Goal: Task Accomplishment & Management: Use online tool/utility

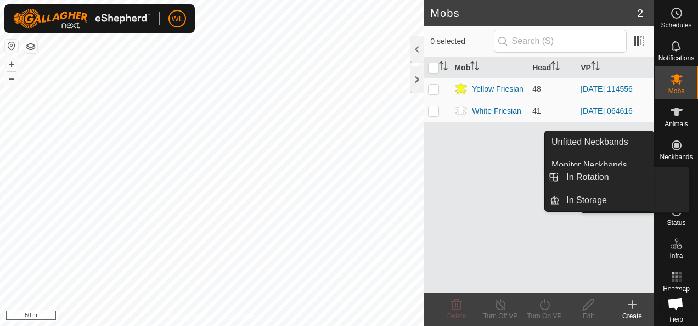
click at [672, 176] on icon at bounding box center [676, 177] width 13 height 13
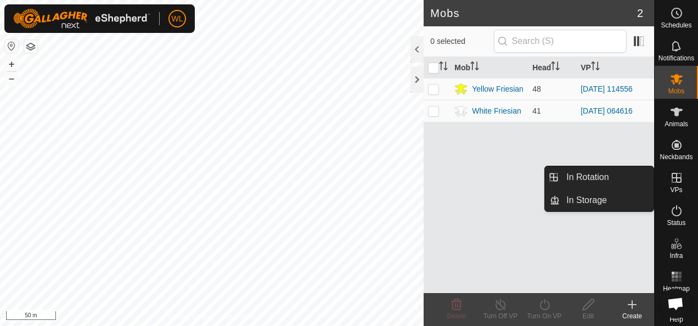
click at [644, 180] on link "In Rotation" at bounding box center [606, 177] width 94 height 22
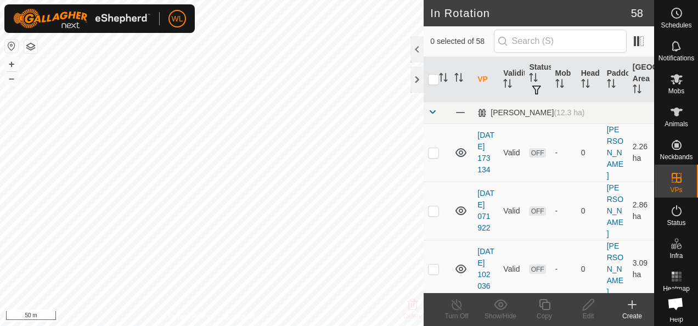
click at [637, 314] on div "Create" at bounding box center [632, 316] width 44 height 10
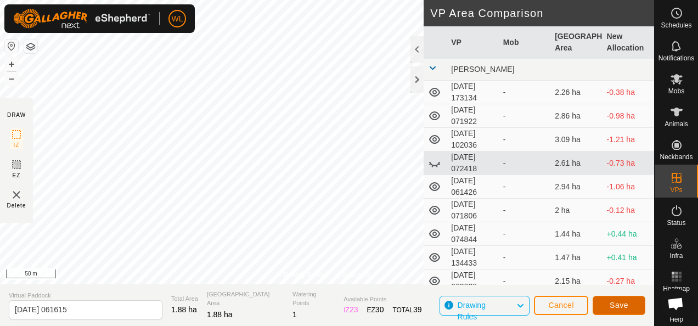
click at [613, 301] on span "Save" at bounding box center [618, 305] width 19 height 9
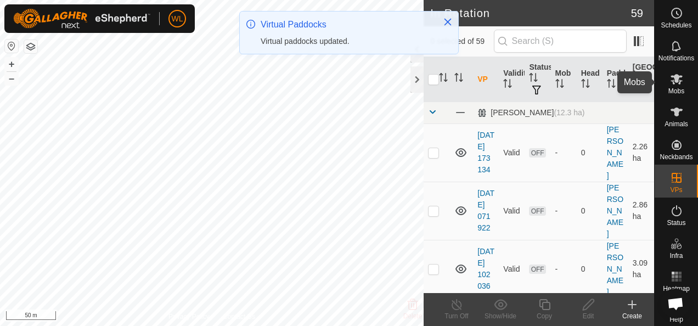
click at [671, 83] on icon at bounding box center [676, 78] width 13 height 13
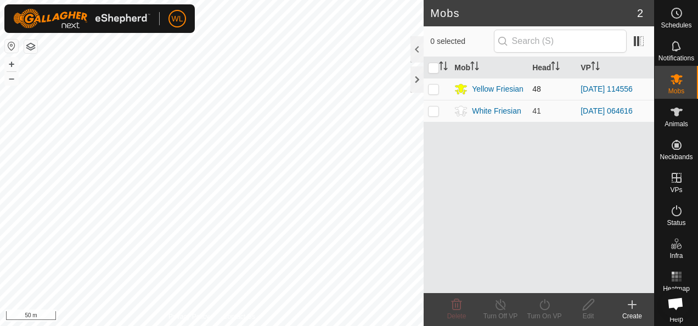
click at [431, 89] on p-checkbox at bounding box center [433, 88] width 11 height 9
checkbox input "true"
click at [541, 313] on div "Turn On VP" at bounding box center [544, 316] width 44 height 10
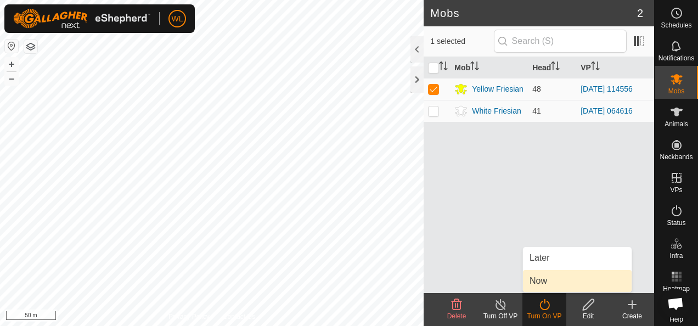
click at [551, 278] on link "Now" at bounding box center [577, 281] width 109 height 22
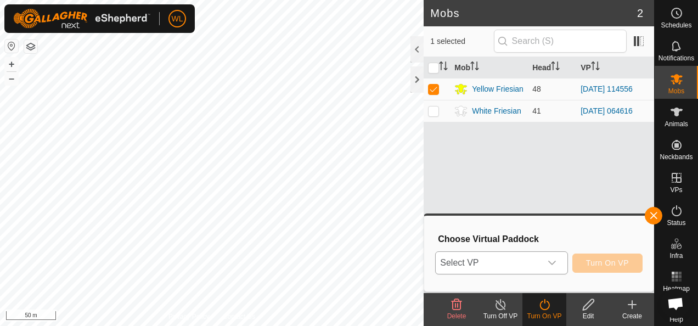
click at [532, 259] on span "Select VP" at bounding box center [487, 263] width 105 height 22
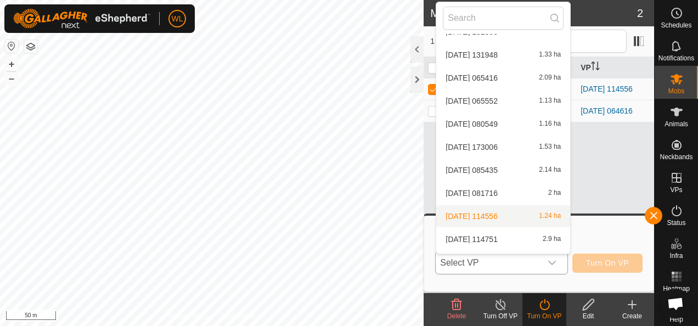
scroll to position [1214, 0]
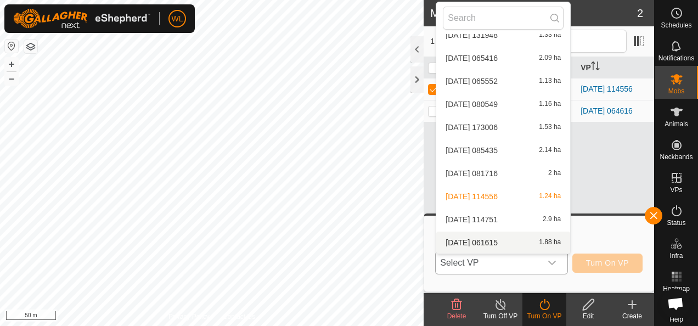
click at [490, 240] on li "2025-09-19 061615 1.88 ha" at bounding box center [503, 242] width 134 height 22
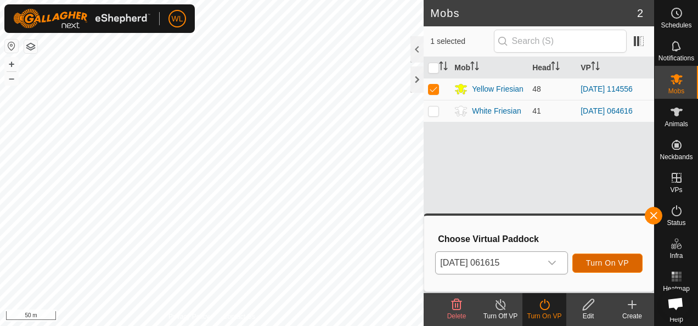
click at [601, 259] on span "Turn On VP" at bounding box center [607, 262] width 43 height 9
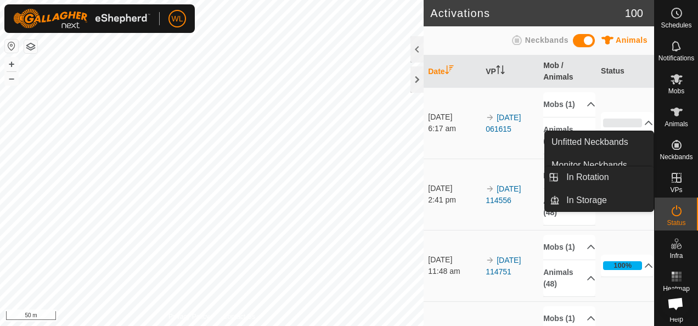
click at [676, 179] on icon at bounding box center [676, 178] width 10 height 10
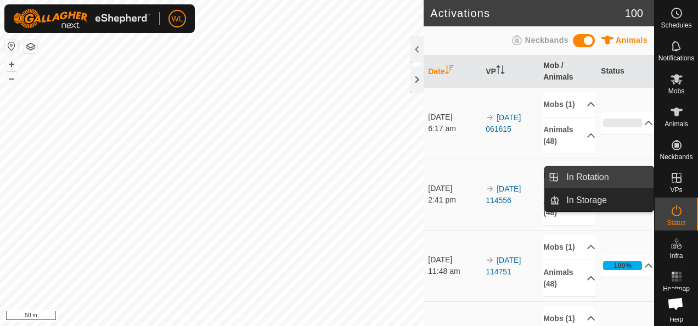
click at [644, 180] on link "In Rotation" at bounding box center [606, 177] width 94 height 22
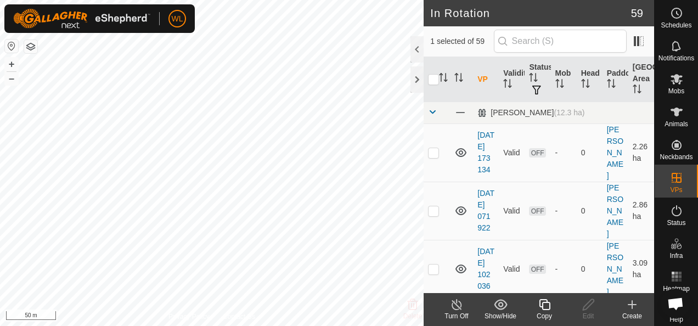
click at [629, 306] on icon at bounding box center [631, 304] width 13 height 13
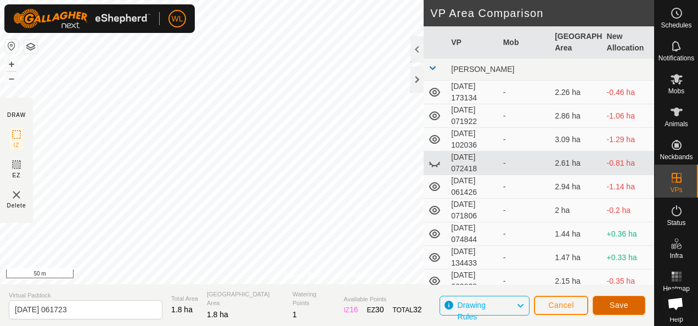
click at [623, 301] on span "Save" at bounding box center [618, 305] width 19 height 9
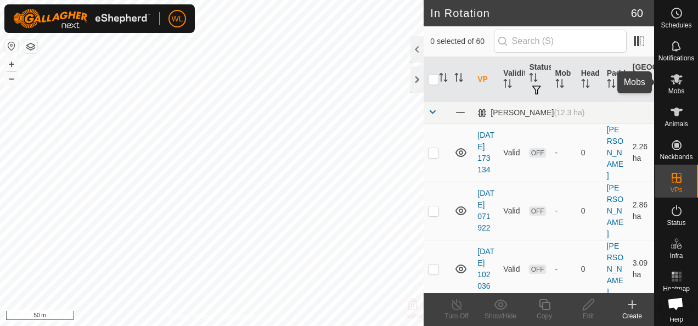
click at [672, 77] on icon at bounding box center [676, 79] width 12 height 10
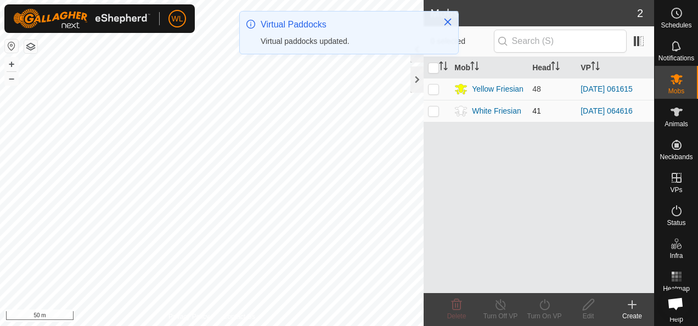
click at [431, 111] on p-checkbox at bounding box center [433, 110] width 11 height 9
checkbox input "true"
click at [542, 304] on icon at bounding box center [545, 304] width 14 height 13
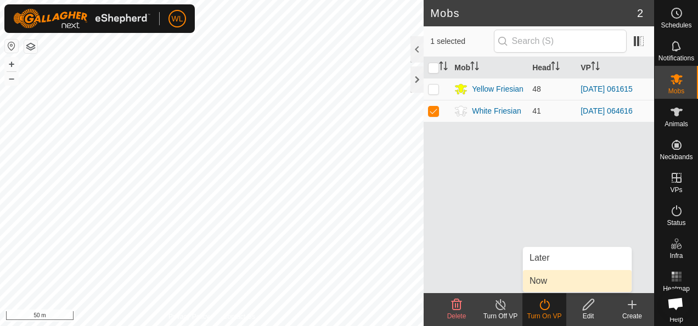
click at [546, 272] on link "Now" at bounding box center [577, 281] width 109 height 22
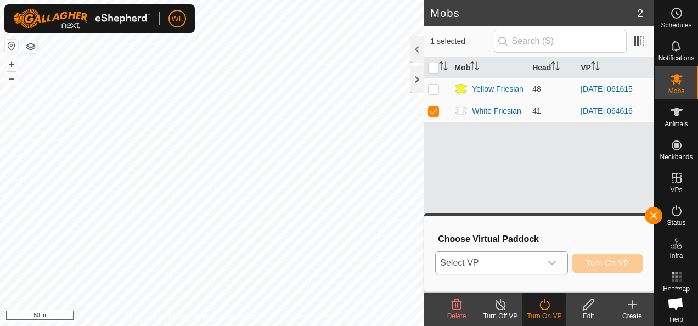
click at [525, 265] on span "Select VP" at bounding box center [487, 263] width 105 height 22
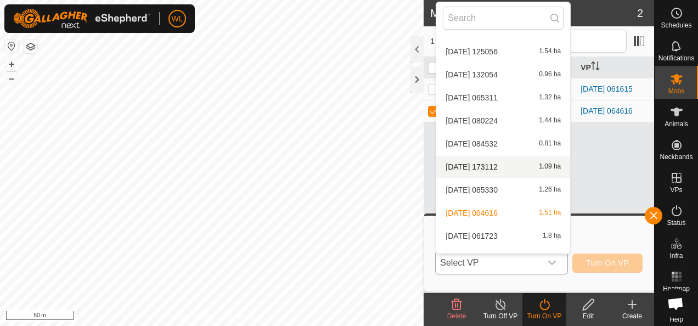
scroll to position [451, 0]
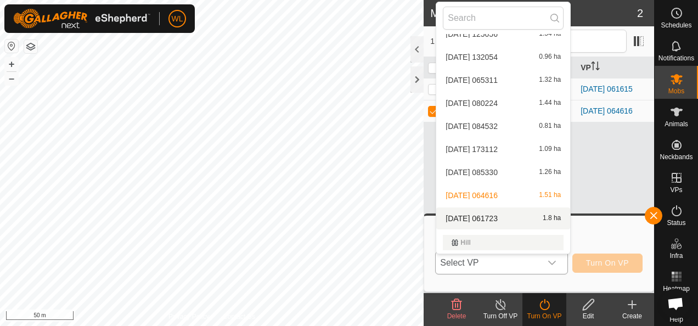
click at [501, 217] on li "2025-09-19 061723 1.8 ha" at bounding box center [503, 218] width 134 height 22
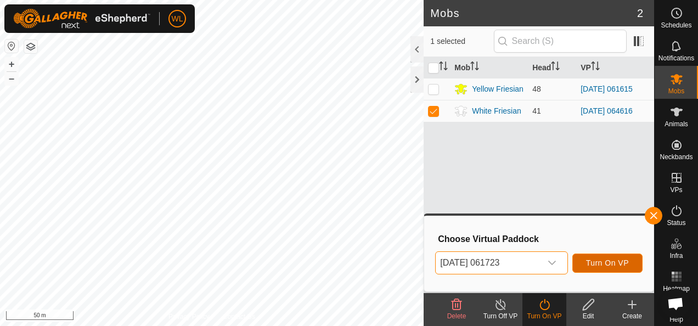
click at [596, 257] on button "Turn On VP" at bounding box center [607, 262] width 70 height 19
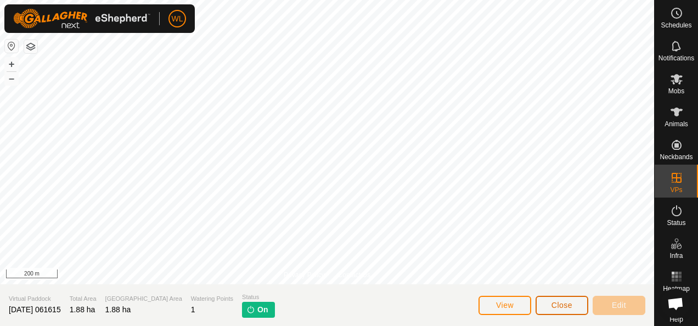
click at [554, 307] on span "Close" at bounding box center [561, 305] width 21 height 9
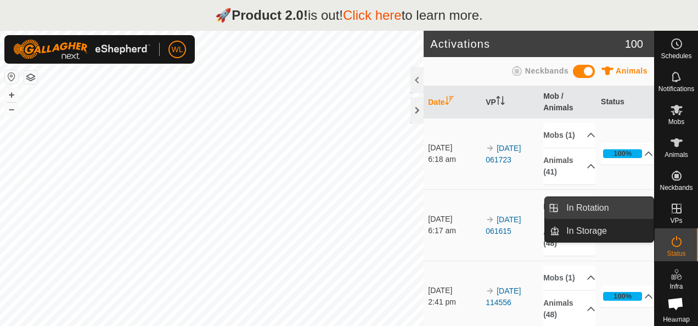
click at [627, 206] on link "In Rotation" at bounding box center [606, 208] width 94 height 22
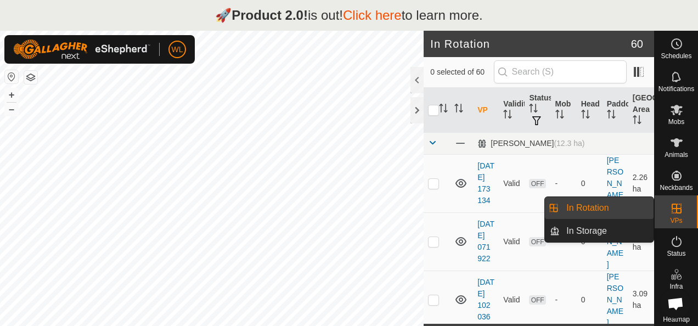
click at [625, 207] on link "In Rotation" at bounding box center [606, 208] width 94 height 22
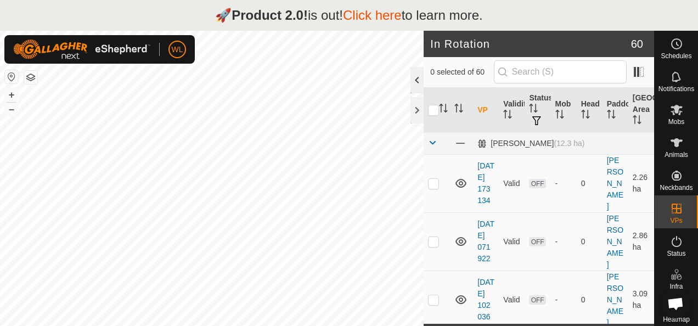
click at [416, 80] on div at bounding box center [416, 80] width 13 height 26
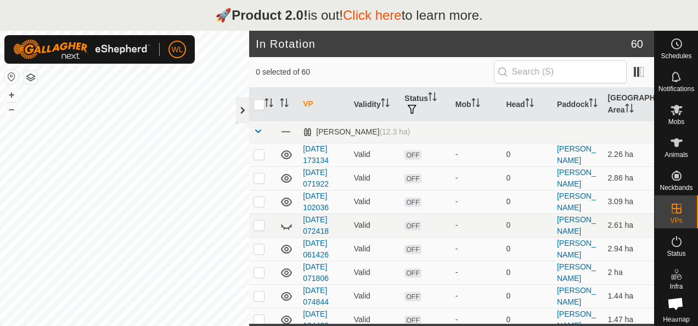
click at [240, 111] on div at bounding box center [242, 110] width 13 height 26
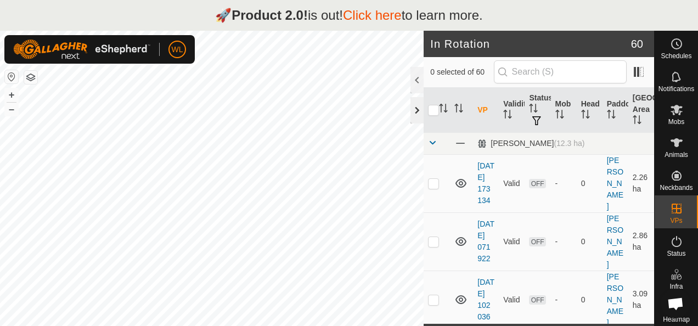
click at [415, 105] on div at bounding box center [416, 110] width 13 height 26
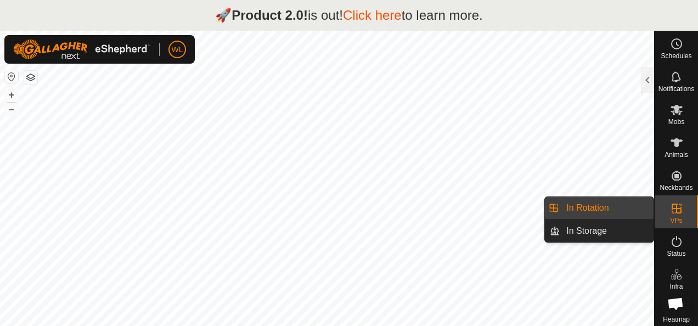
click at [630, 206] on link "In Rotation" at bounding box center [606, 208] width 94 height 22
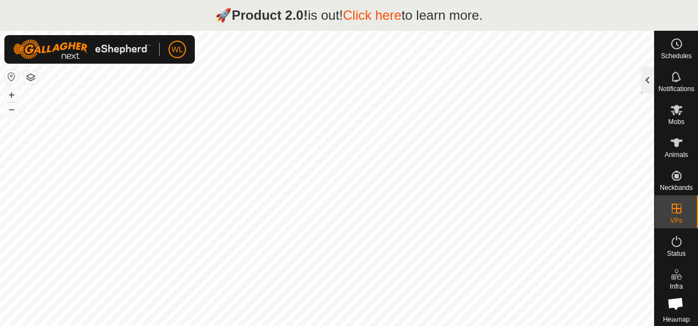
click at [643, 79] on div at bounding box center [647, 80] width 13 height 26
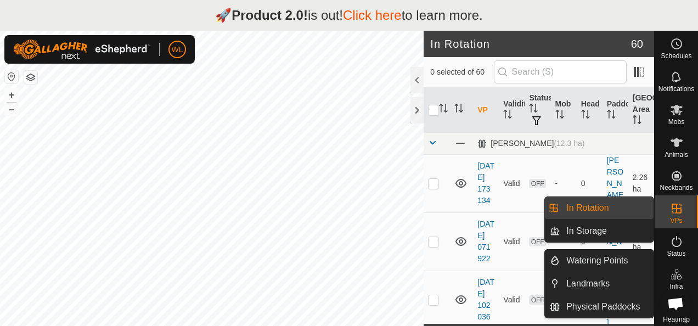
click at [631, 211] on link "In Rotation" at bounding box center [606, 208] width 94 height 22
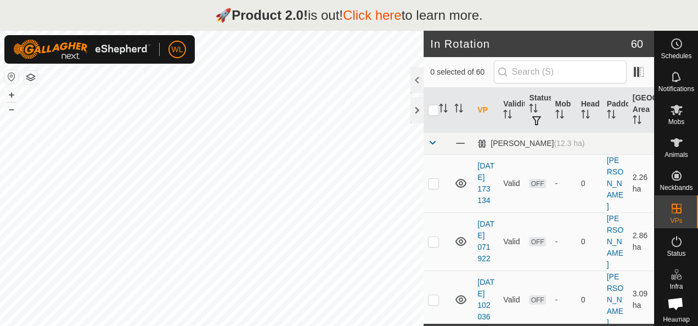
click at [387, 12] on link "Click here" at bounding box center [372, 15] width 59 height 15
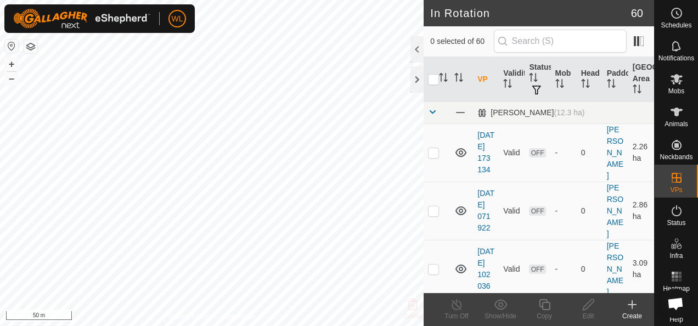
click at [638, 307] on icon at bounding box center [631, 304] width 13 height 13
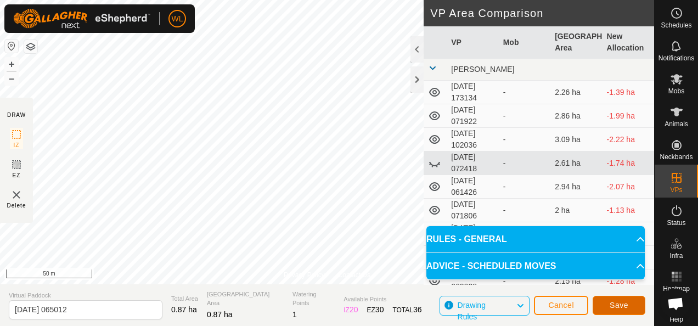
click at [624, 301] on span "Save" at bounding box center [618, 305] width 19 height 9
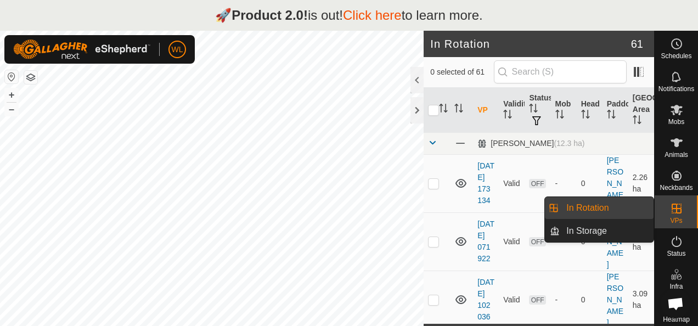
click at [608, 210] on link "In Rotation" at bounding box center [606, 208] width 94 height 22
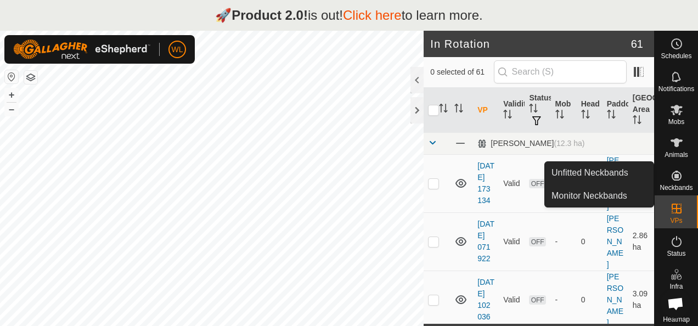
drag, startPoint x: 669, startPoint y: 191, endPoint x: 669, endPoint y: 172, distance: 18.6
click at [671, 172] on icon at bounding box center [676, 176] width 10 height 10
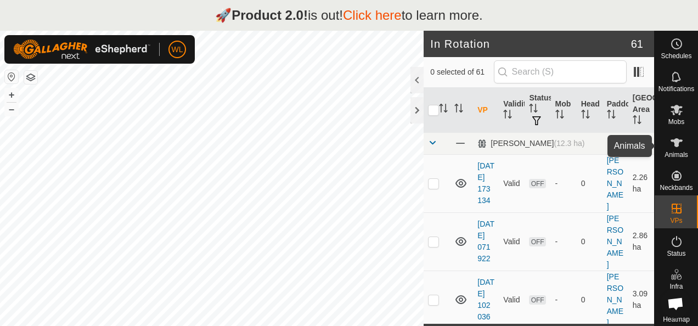
click at [670, 142] on icon at bounding box center [676, 142] width 13 height 13
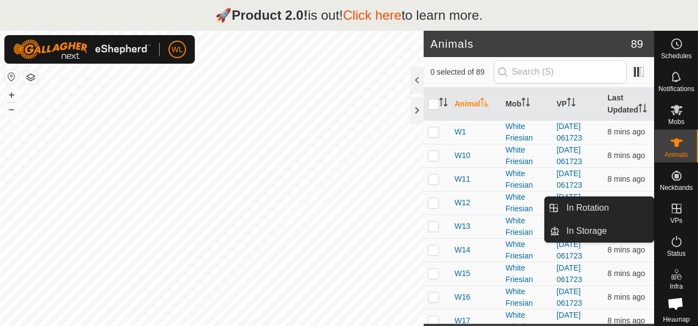
click at [672, 211] on icon at bounding box center [676, 208] width 10 height 10
click at [626, 210] on link "In Rotation" at bounding box center [606, 208] width 94 height 22
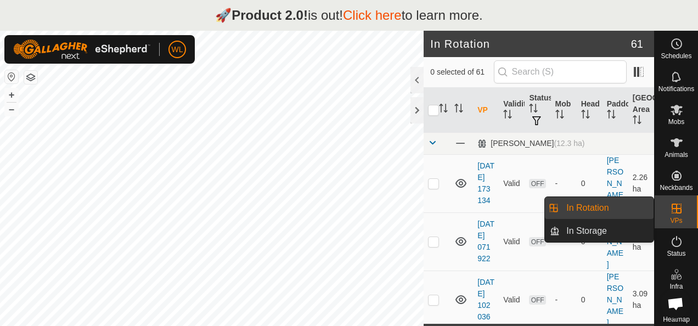
click at [607, 208] on link "In Rotation" at bounding box center [606, 208] width 94 height 22
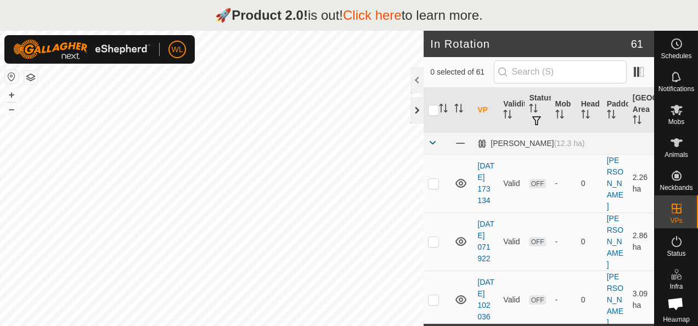
click at [414, 109] on div at bounding box center [416, 110] width 13 height 26
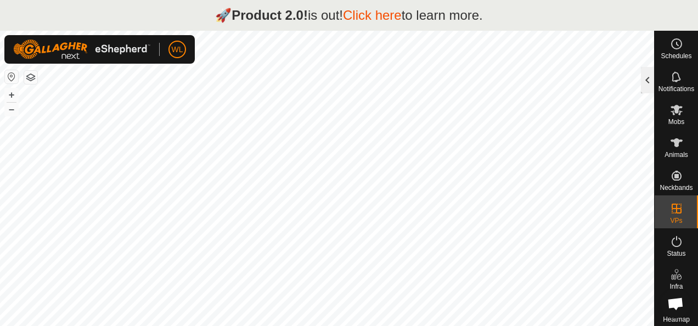
click at [644, 80] on div at bounding box center [647, 80] width 13 height 26
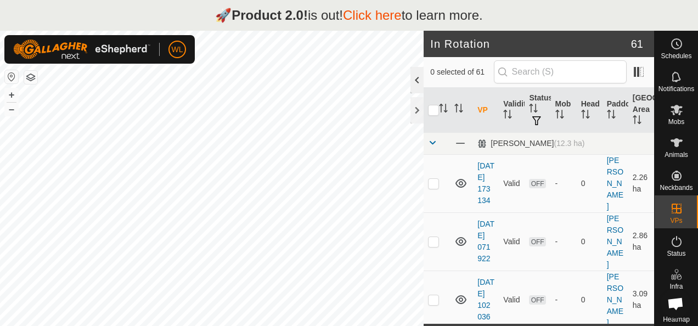
click at [411, 80] on div at bounding box center [416, 80] width 13 height 26
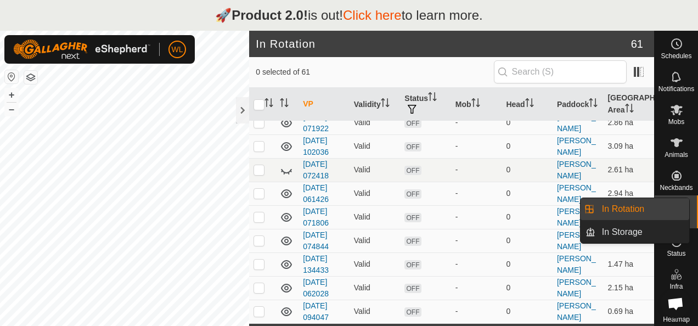
scroll to position [55, 0]
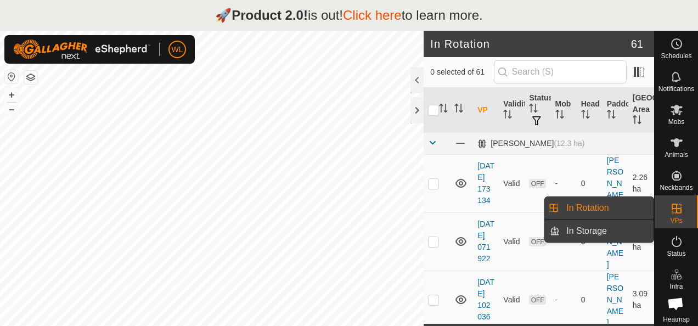
click at [613, 229] on link "In Storage" at bounding box center [606, 231] width 94 height 22
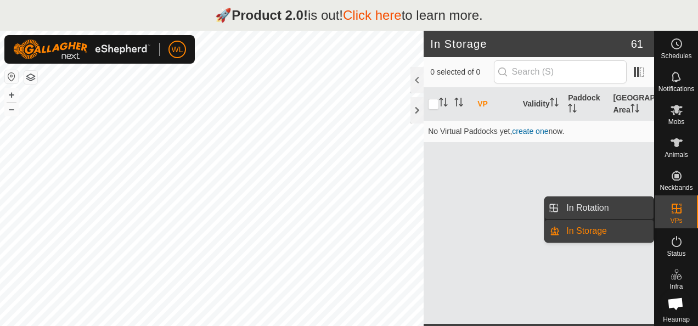
click at [602, 208] on link "In Rotation" at bounding box center [606, 208] width 94 height 22
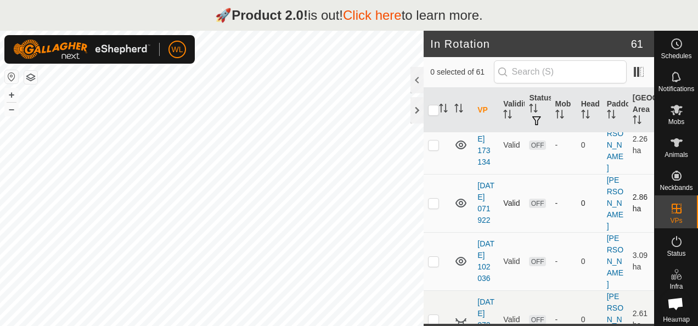
scroll to position [55, 0]
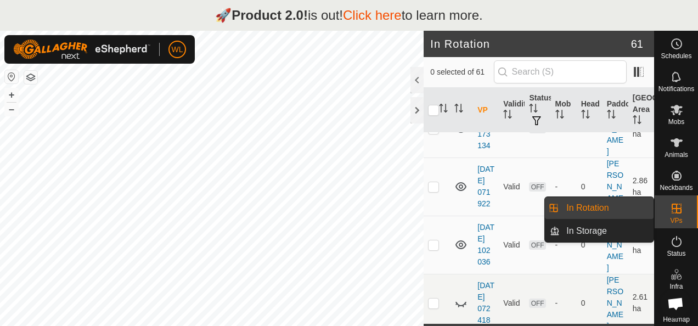
click at [610, 211] on link "In Rotation" at bounding box center [606, 208] width 94 height 22
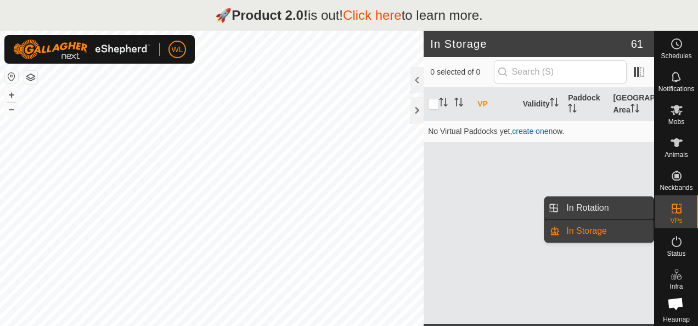
click at [619, 213] on link "In Rotation" at bounding box center [606, 208] width 94 height 22
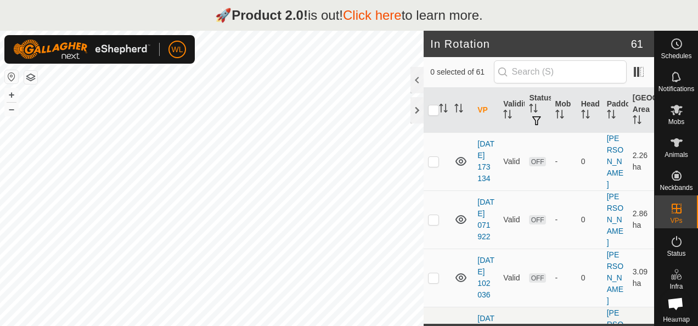
scroll to position [44, 0]
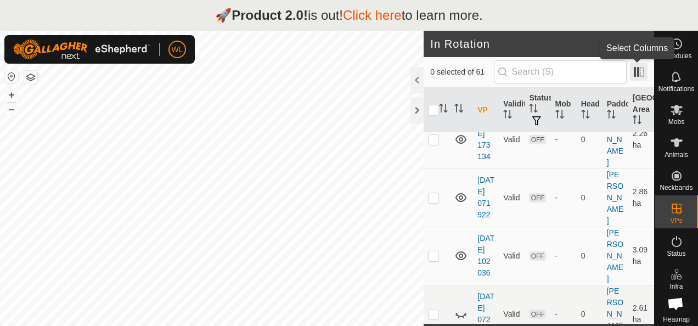
click at [640, 72] on span at bounding box center [639, 72] width 18 height 18
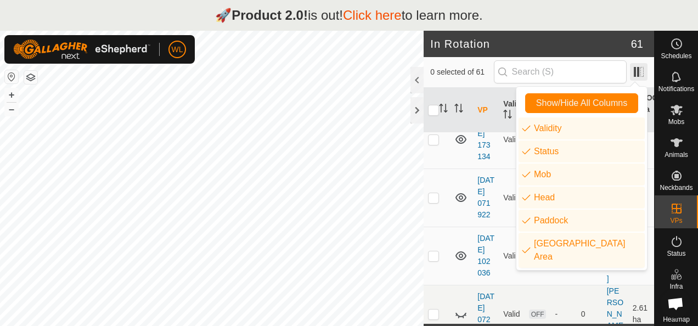
click at [640, 72] on span at bounding box center [639, 72] width 18 height 18
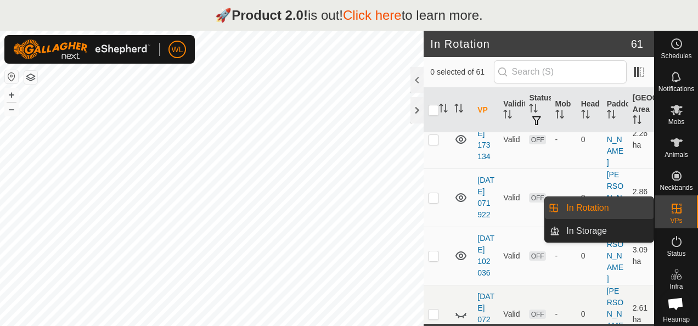
click at [632, 205] on link "In Rotation" at bounding box center [606, 208] width 94 height 22
click at [627, 231] on link "In Storage" at bounding box center [606, 231] width 94 height 22
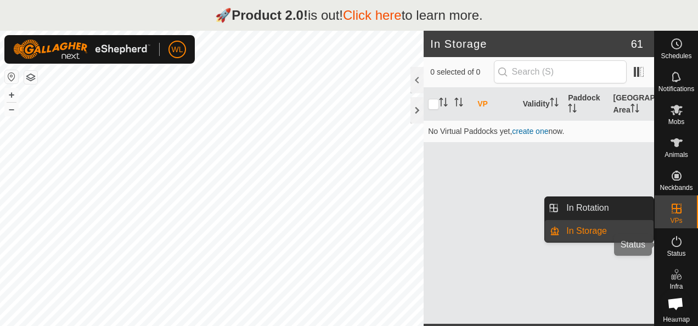
click at [673, 240] on icon at bounding box center [676, 241] width 13 height 13
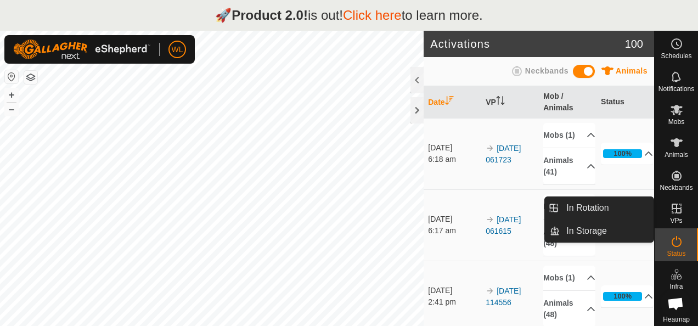
click at [671, 213] on icon at bounding box center [676, 208] width 10 height 10
click at [616, 204] on link "In Rotation" at bounding box center [606, 208] width 94 height 22
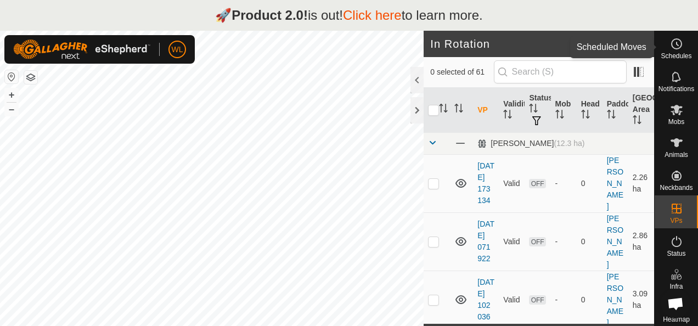
click at [672, 53] on span "Schedules" at bounding box center [675, 56] width 31 height 7
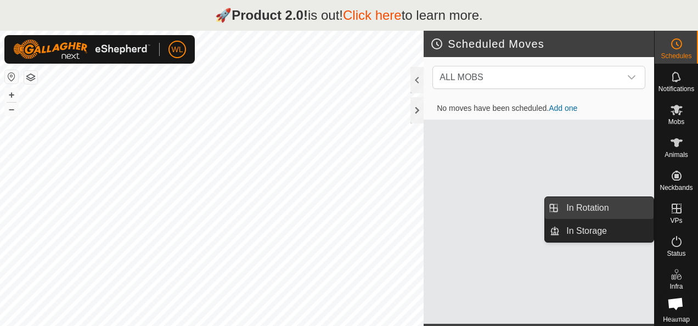
click at [582, 214] on link "In Rotation" at bounding box center [606, 208] width 94 height 22
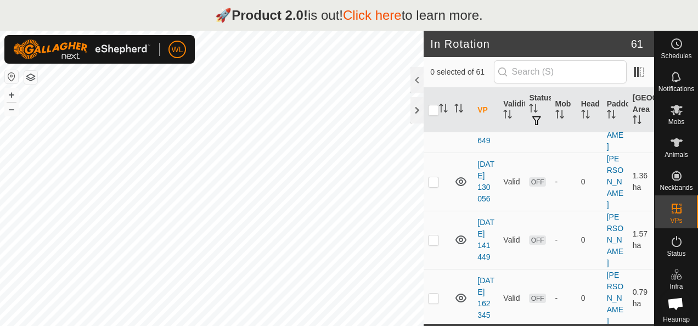
scroll to position [658, 0]
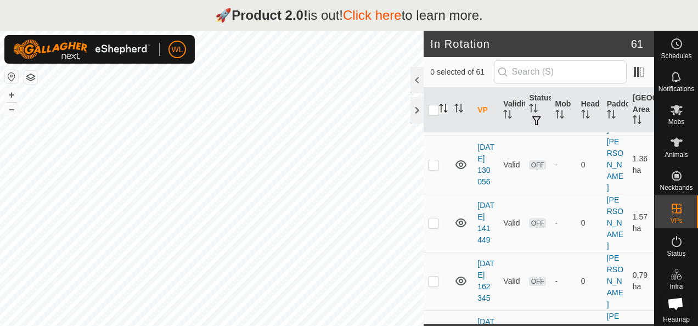
click at [442, 110] on icon "Activate to sort" at bounding box center [443, 108] width 9 height 9
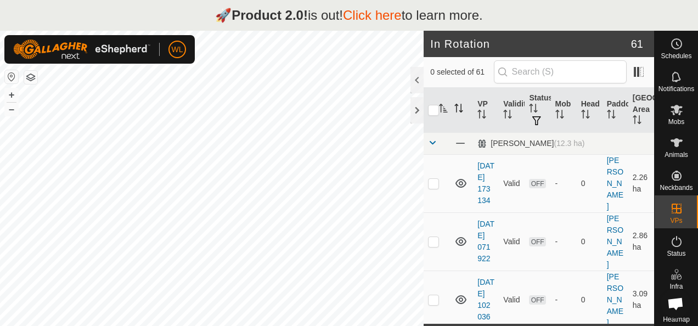
click at [459, 108] on icon "Activate to sort" at bounding box center [458, 108] width 9 height 9
click at [443, 108] on icon "Activate to sort" at bounding box center [443, 108] width 9 height 9
click at [456, 109] on icon "Activate to sort" at bounding box center [456, 108] width 1 height 9
click at [442, 108] on icon "Activate to sort" at bounding box center [443, 108] width 9 height 9
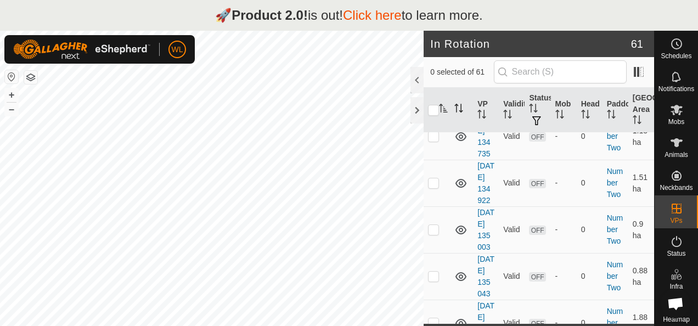
scroll to position [1865, 0]
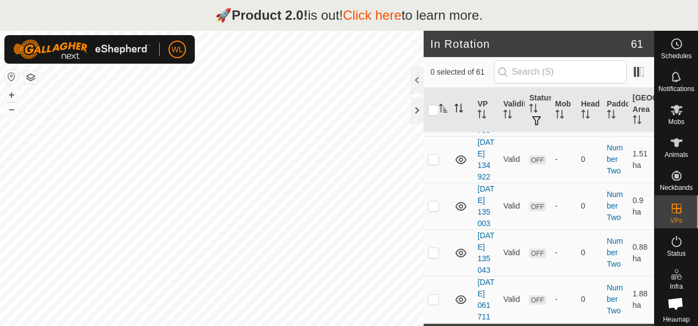
checkbox input "true"
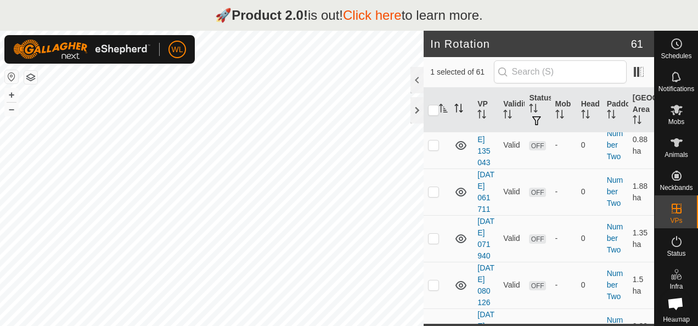
scroll to position [1974, 0]
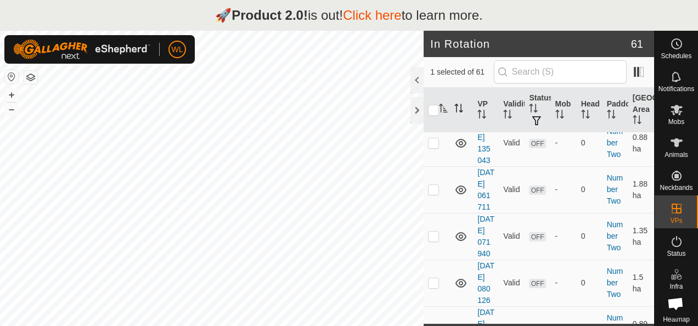
checkbox input "true"
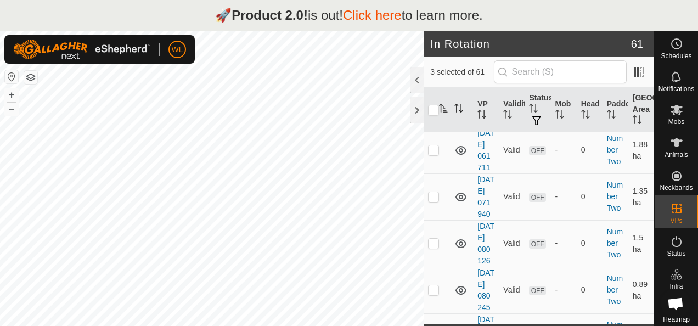
scroll to position [2029, 0]
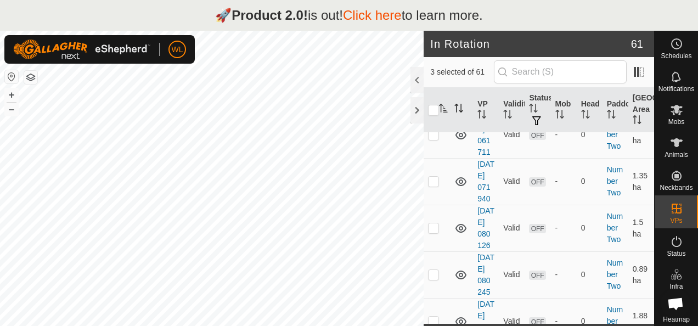
checkbox input "true"
click at [416, 82] on div at bounding box center [416, 80] width 13 height 26
click at [423, 82] on div "In Rotation 61 4 selected of 61 VP Validity Status Mob Head Paddock Grazing Are…" at bounding box center [538, 194] width 230 height 326
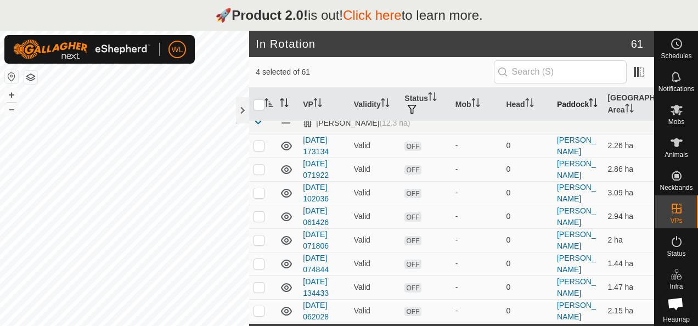
scroll to position [0, 0]
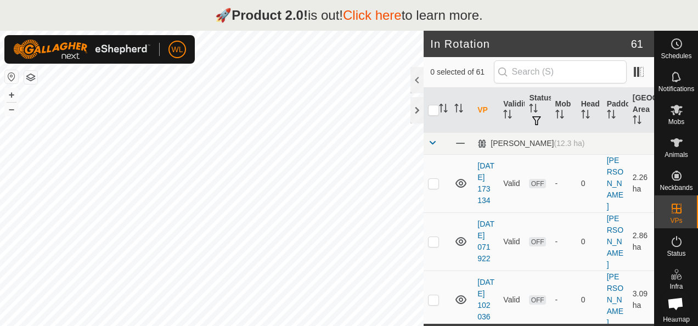
drag, startPoint x: 596, startPoint y: 9, endPoint x: 697, endPoint y: 320, distance: 327.6
click at [625, 162] on body "🚀 Product 2.0! is out! Click here to learn more. WL Schedules Notifications Mob…" at bounding box center [349, 163] width 698 height 326
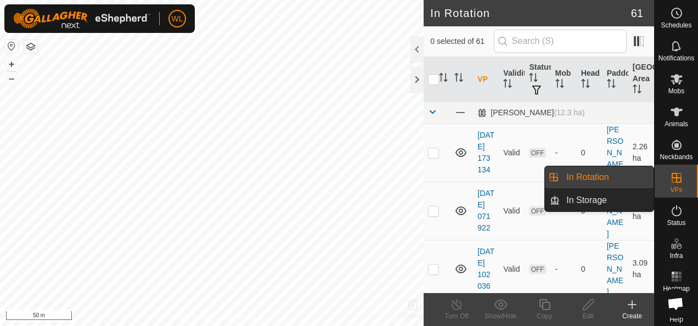
click at [633, 313] on div "Create" at bounding box center [632, 316] width 44 height 10
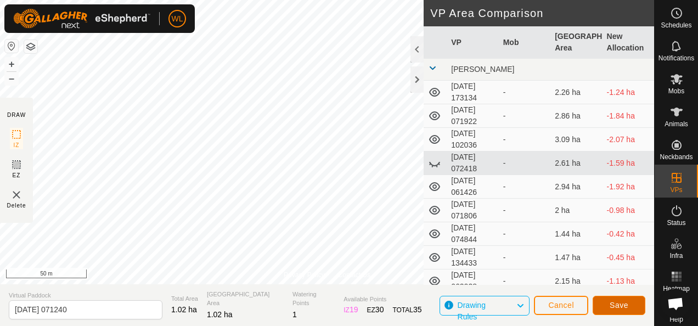
click at [611, 298] on button "Save" at bounding box center [618, 305] width 53 height 19
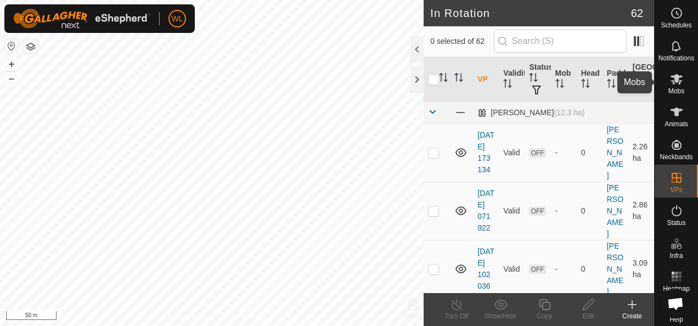
click at [670, 85] on icon at bounding box center [676, 78] width 13 height 13
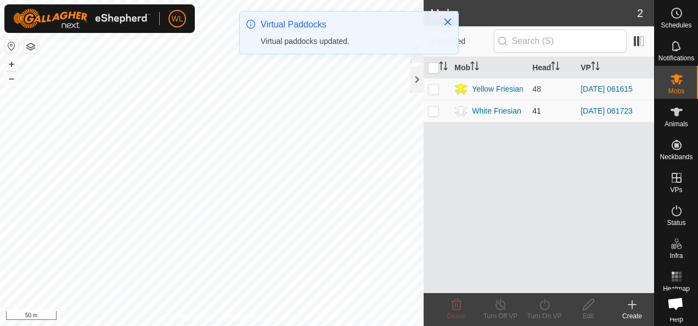
click at [431, 112] on p-checkbox at bounding box center [433, 110] width 11 height 9
checkbox input "true"
click at [540, 307] on icon at bounding box center [544, 304] width 10 height 11
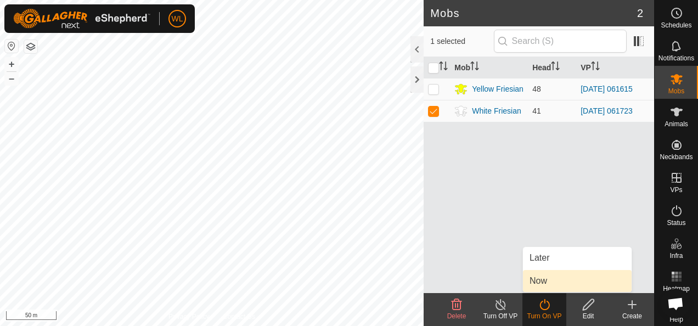
click at [545, 274] on link "Now" at bounding box center [577, 281] width 109 height 22
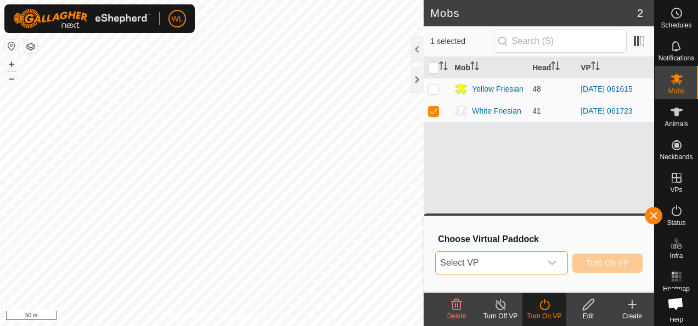
click at [509, 261] on span "Select VP" at bounding box center [487, 263] width 105 height 22
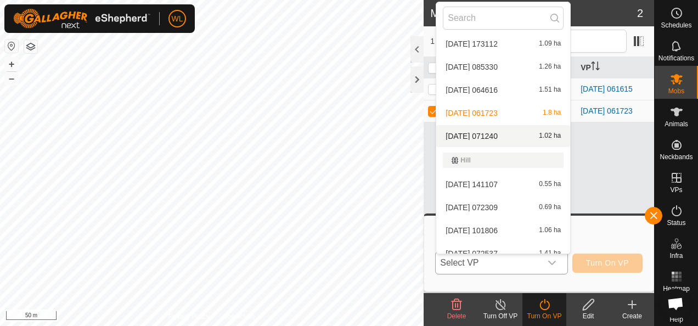
scroll to position [615, 0]
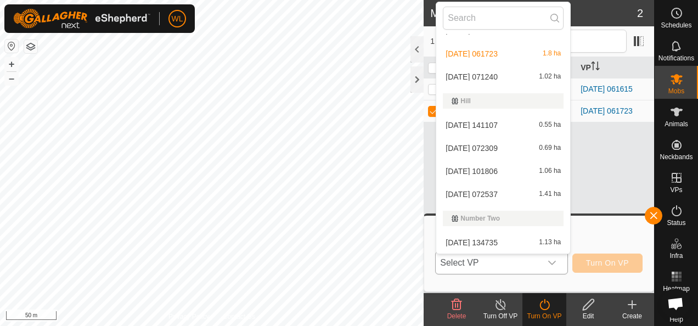
click at [503, 77] on li "2025-09-19 071240 1.02 ha" at bounding box center [503, 77] width 134 height 22
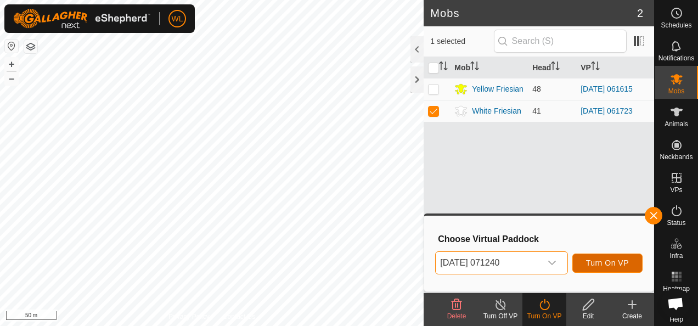
click at [591, 262] on span "Turn On VP" at bounding box center [607, 262] width 43 height 9
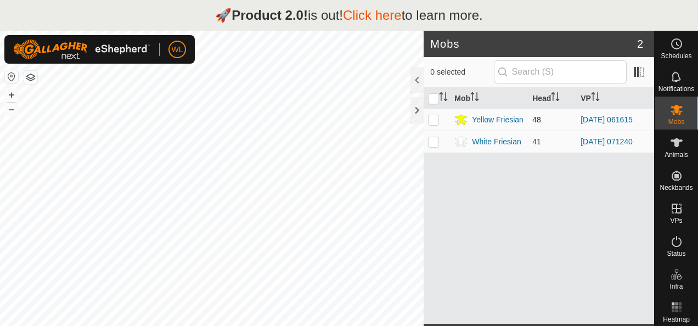
click at [435, 115] on p-checkbox at bounding box center [433, 119] width 11 height 9
checkbox input "true"
click at [479, 116] on div "Yellow Friesian" at bounding box center [498, 120] width 52 height 12
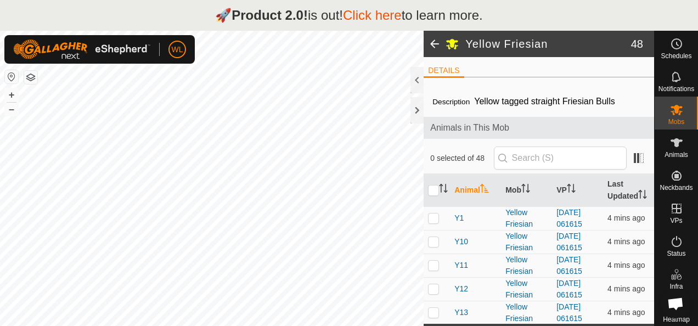
click at [437, 47] on span at bounding box center [434, 44] width 22 height 26
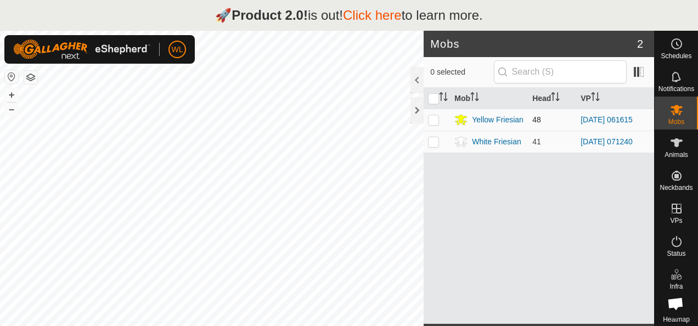
click at [433, 116] on p-checkbox at bounding box center [433, 119] width 11 height 9
checkbox input "false"
click at [683, 123] on div "Mobs" at bounding box center [675, 113] width 43 height 33
click at [673, 109] on icon at bounding box center [676, 110] width 12 height 10
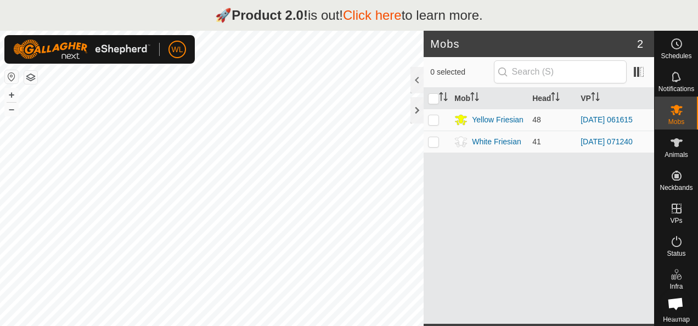
click at [673, 109] on icon at bounding box center [676, 110] width 12 height 10
click at [670, 111] on icon at bounding box center [676, 109] width 13 height 13
click at [674, 139] on icon at bounding box center [676, 142] width 13 height 13
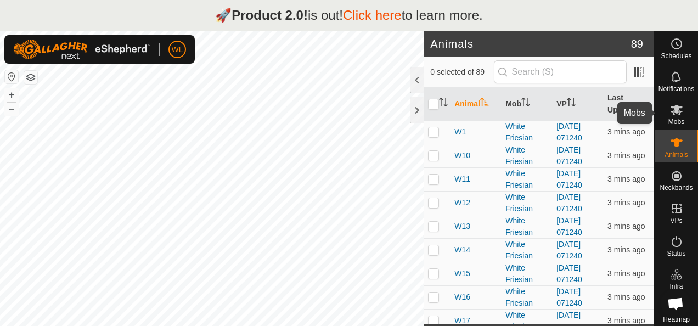
click at [673, 114] on icon at bounding box center [676, 109] width 13 height 13
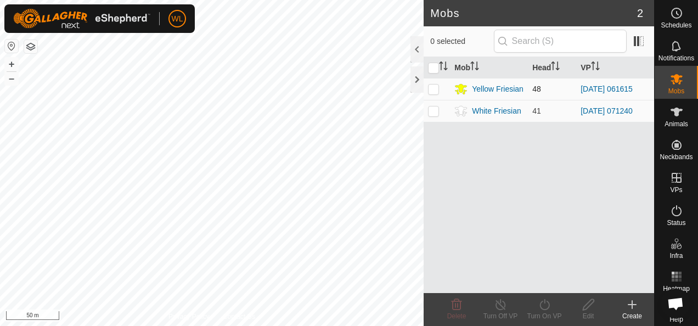
click at [435, 86] on p-checkbox at bounding box center [433, 88] width 11 height 9
checkbox input "true"
click at [544, 306] on icon at bounding box center [545, 304] width 14 height 13
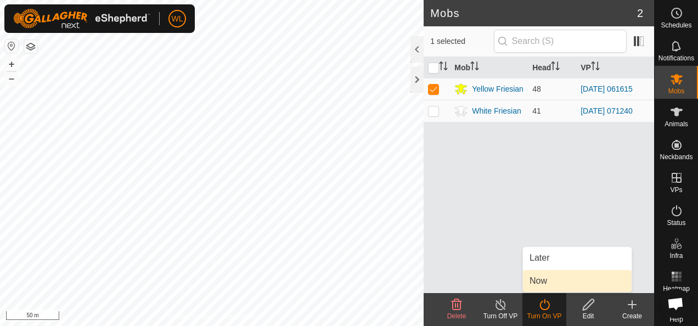
click at [542, 274] on link "Now" at bounding box center [577, 281] width 109 height 22
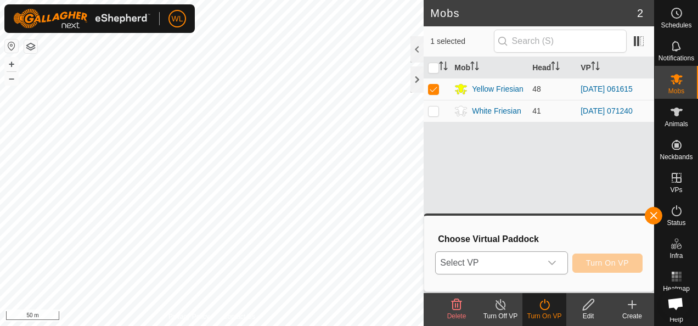
click at [491, 261] on span "Select VP" at bounding box center [487, 263] width 105 height 22
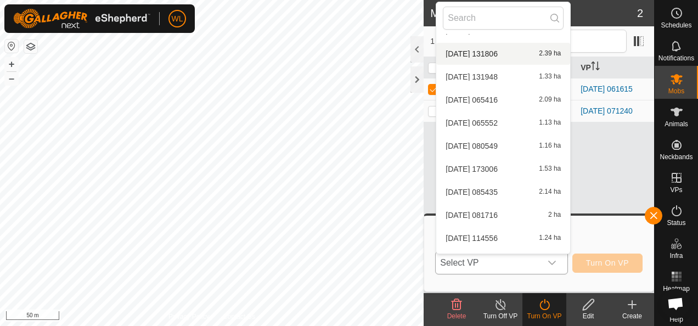
scroll to position [1283, 0]
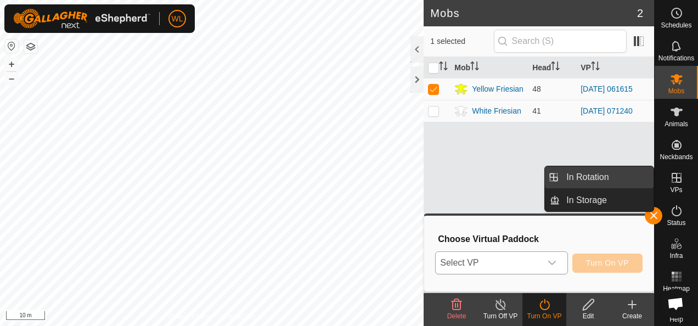
drag, startPoint x: 625, startPoint y: 181, endPoint x: 610, endPoint y: 186, distance: 16.3
click at [625, 181] on link "In Rotation" at bounding box center [606, 177] width 94 height 22
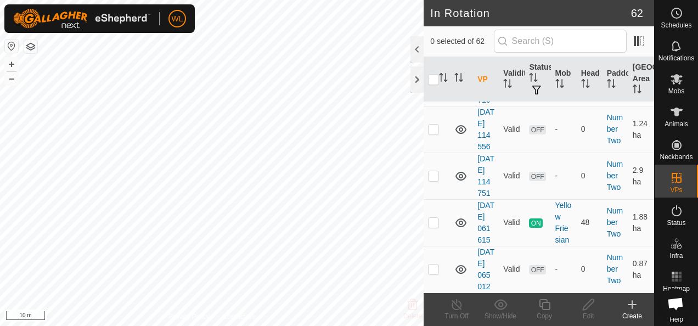
scroll to position [4180, 0]
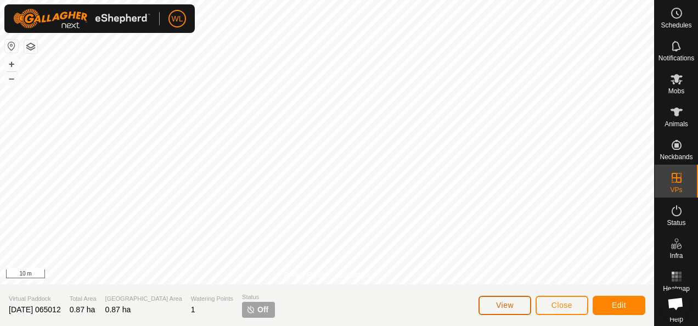
click at [511, 303] on span "View" at bounding box center [505, 305] width 18 height 9
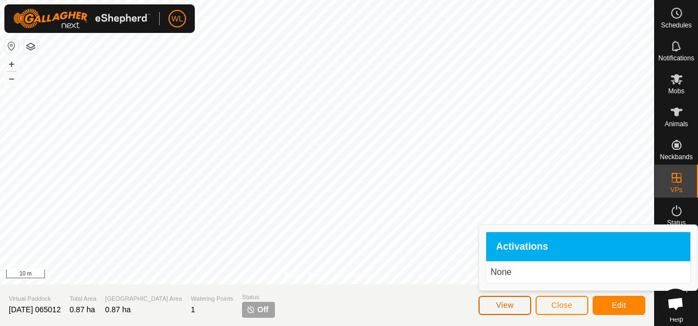
click at [516, 299] on button "View" at bounding box center [504, 305] width 53 height 19
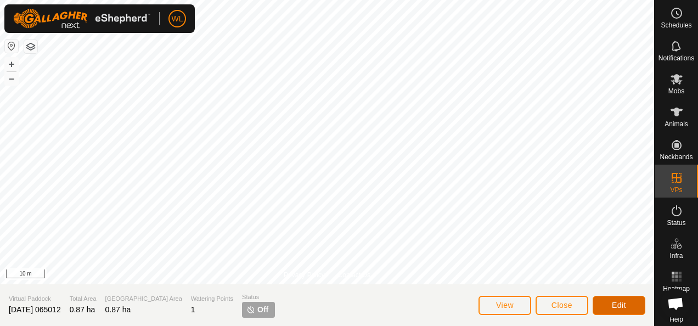
click at [619, 301] on span "Edit" at bounding box center [619, 305] width 14 height 9
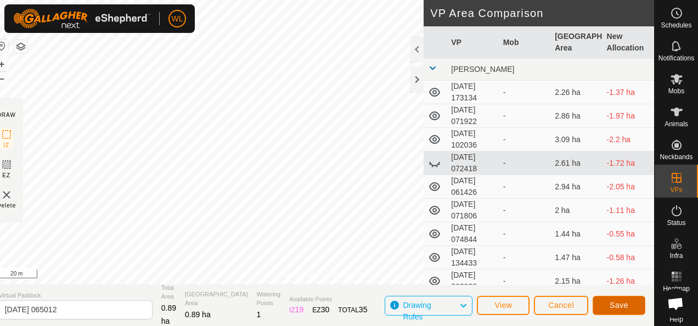
click at [610, 298] on button "Save" at bounding box center [618, 305] width 53 height 19
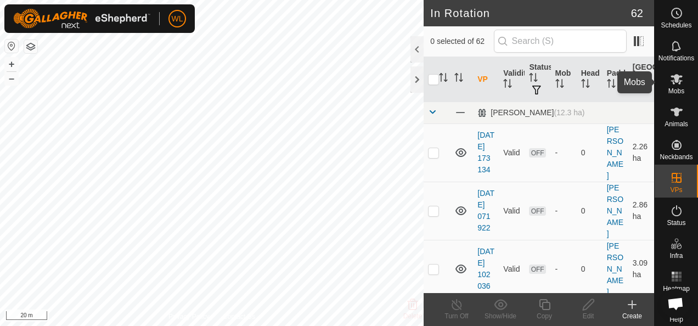
drag, startPoint x: 666, startPoint y: 81, endPoint x: 660, endPoint y: 83, distance: 5.9
click at [670, 81] on icon at bounding box center [676, 79] width 12 height 10
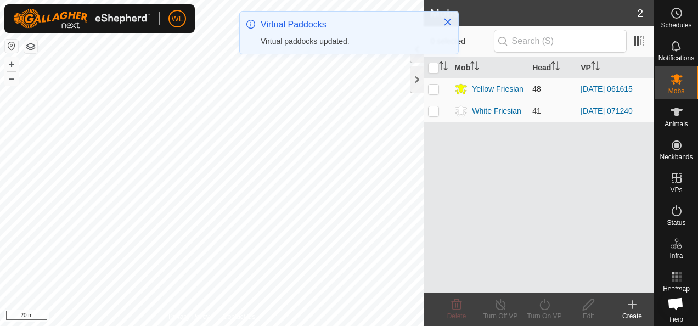
click at [433, 87] on p-checkbox at bounding box center [433, 88] width 11 height 9
checkbox input "true"
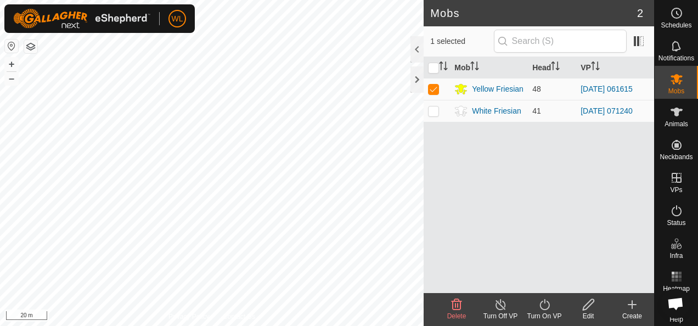
click at [544, 298] on icon at bounding box center [545, 304] width 14 height 13
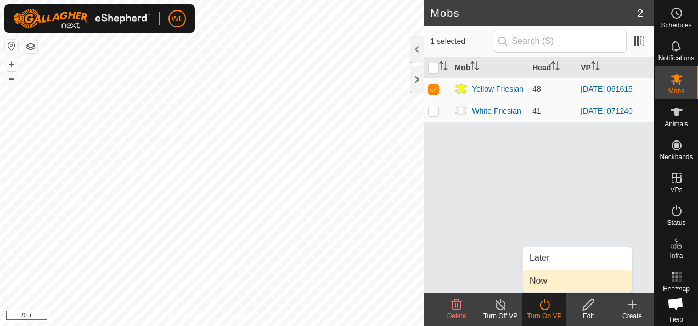
click at [544, 281] on link "Now" at bounding box center [577, 281] width 109 height 22
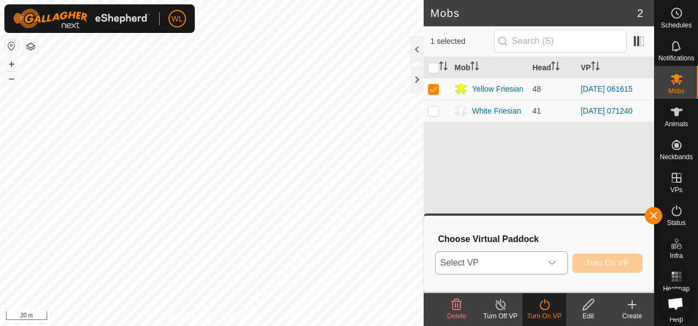
click at [502, 260] on span "Select VP" at bounding box center [487, 263] width 105 height 22
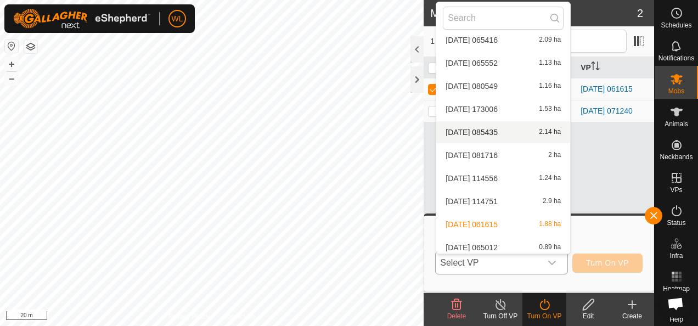
scroll to position [1283, 0]
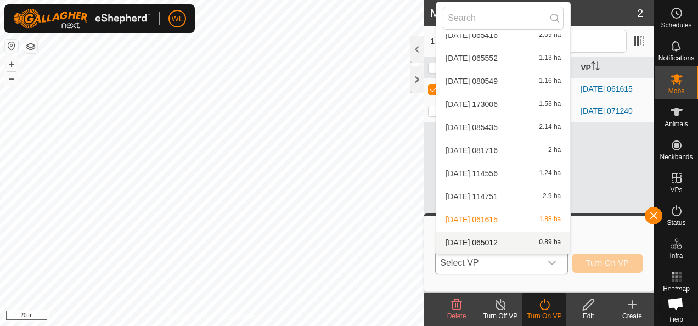
click at [480, 238] on li "[DATE] 065012 0.89 ha" at bounding box center [503, 242] width 134 height 22
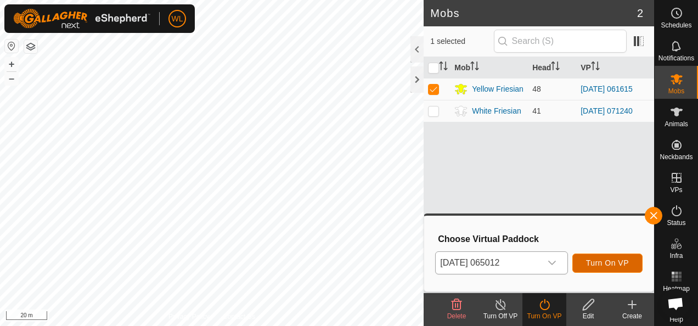
click at [607, 264] on span "Turn On VP" at bounding box center [607, 262] width 43 height 9
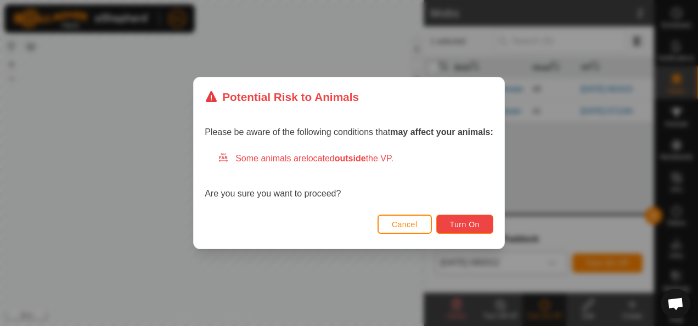
click at [445, 221] on button "Turn On" at bounding box center [464, 223] width 57 height 19
